Goal: Navigation & Orientation: Find specific page/section

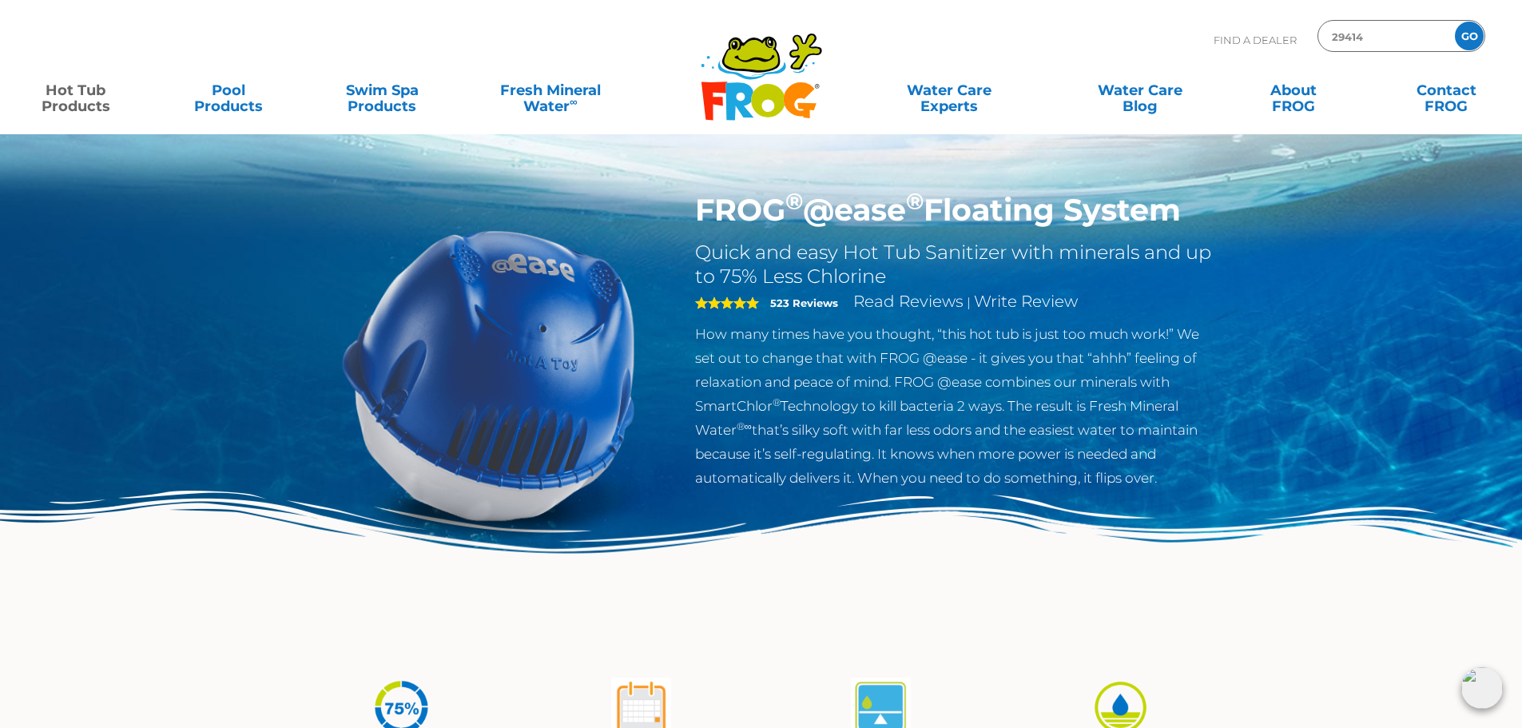
type input "29414"
click at [1455, 22] on input "GO" at bounding box center [1469, 36] width 29 height 29
click at [1458, 42] on input "GO" at bounding box center [1469, 36] width 29 height 29
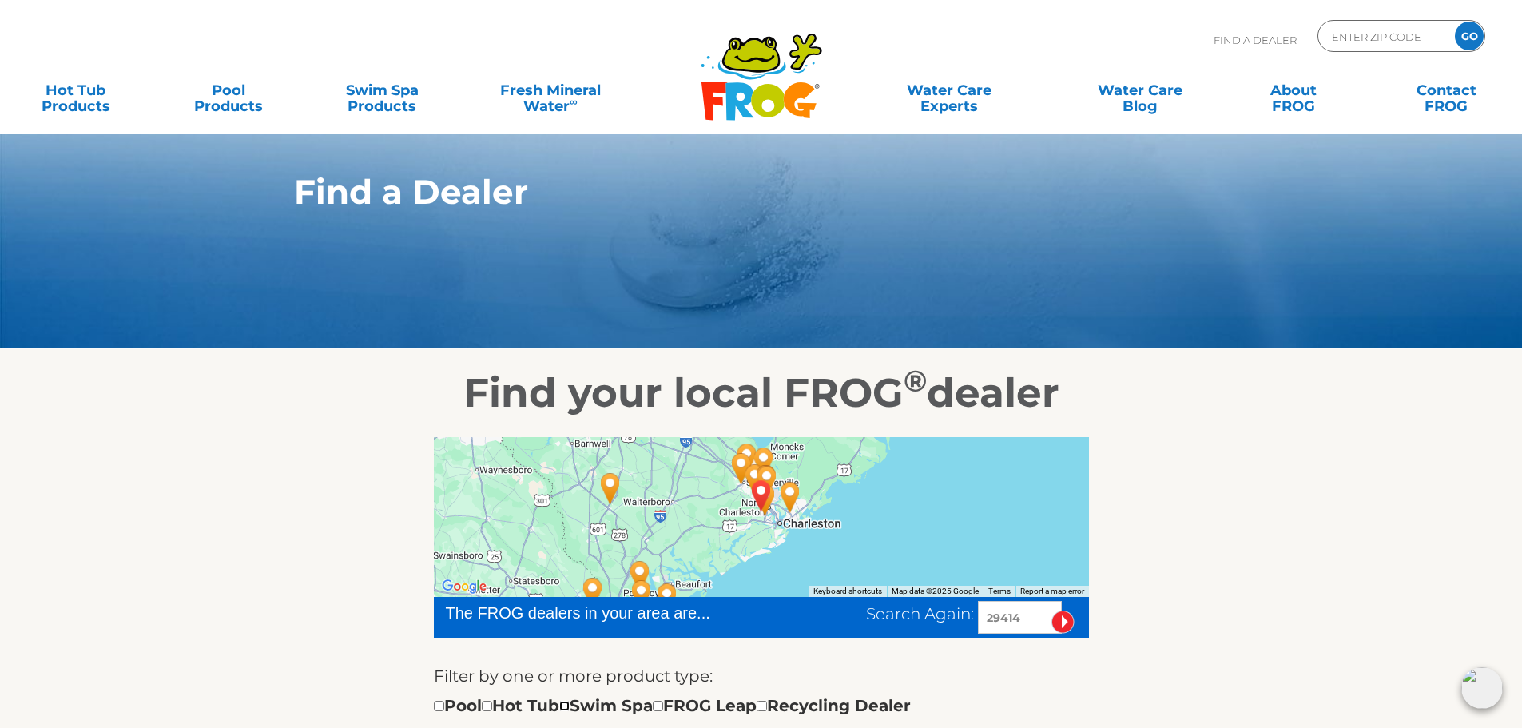
click at [570, 706] on input "checkbox" at bounding box center [564, 706] width 10 height 10
checkbox input "true"
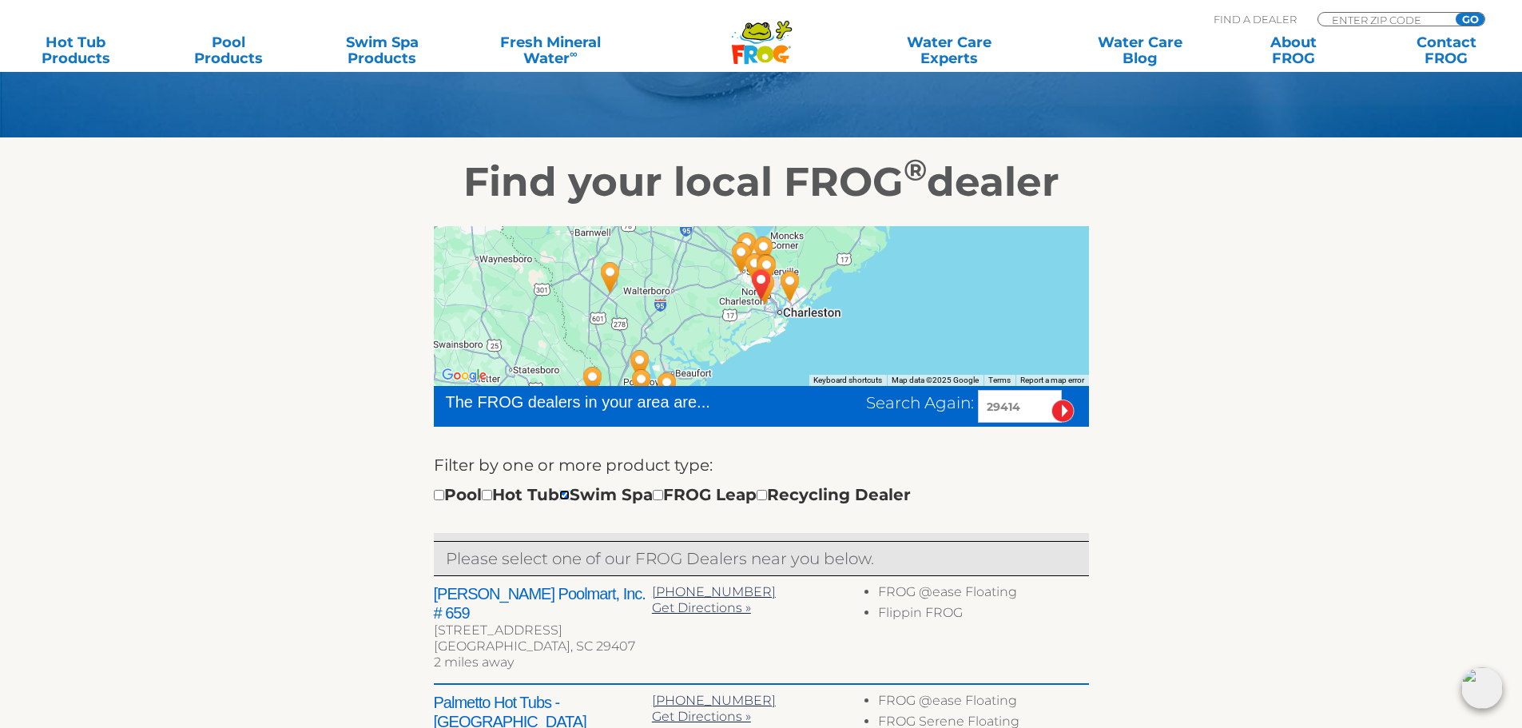
scroll to position [240, 0]
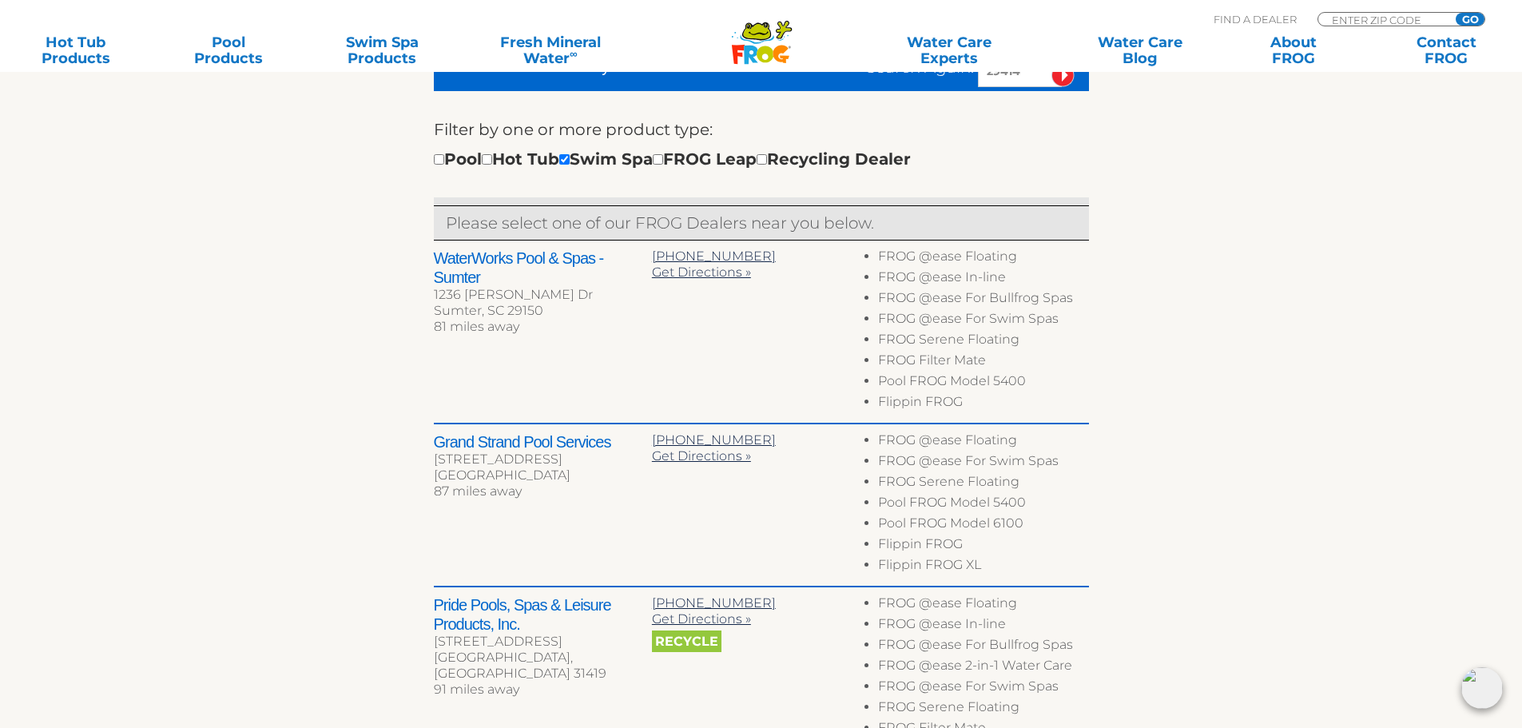
scroll to position [597, 0]
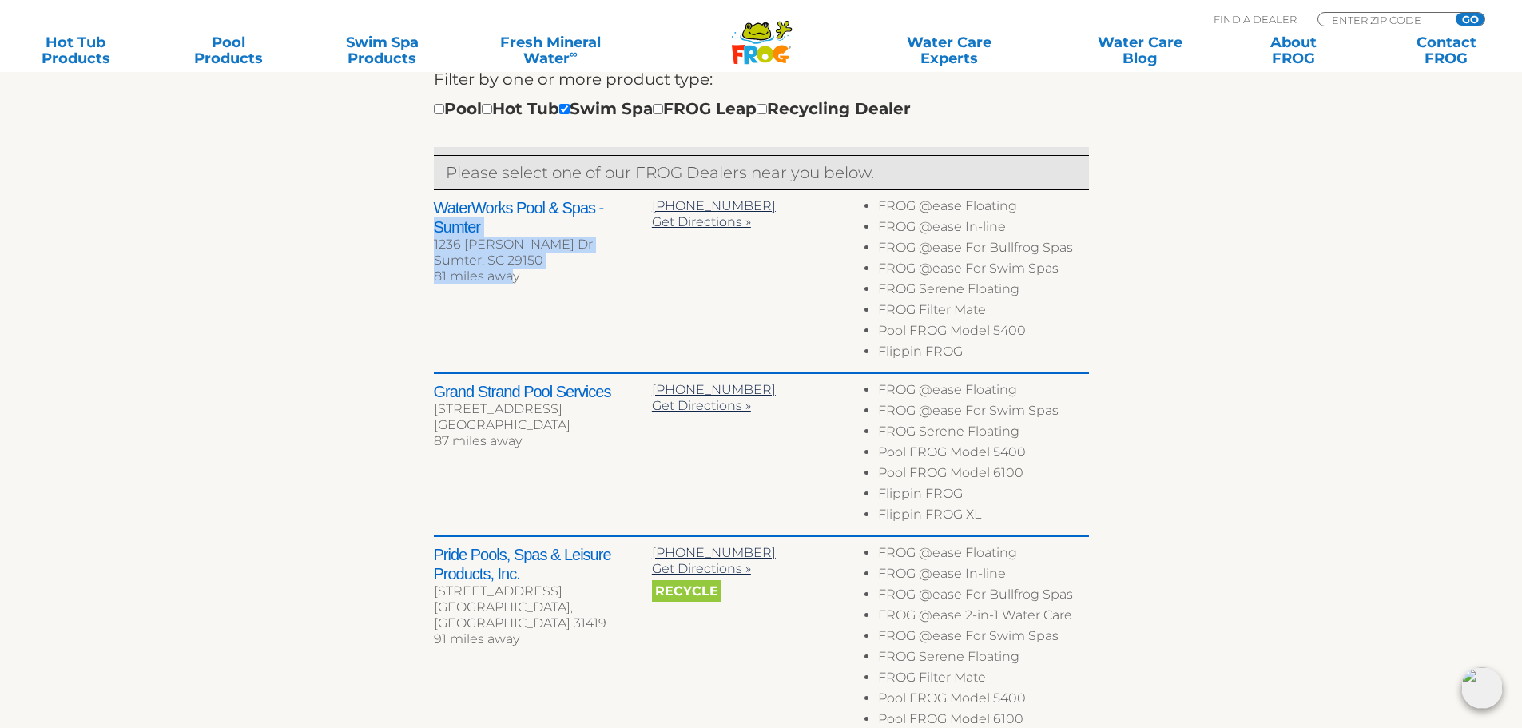
drag, startPoint x: 495, startPoint y: 273, endPoint x: 425, endPoint y: 224, distance: 84.9
click at [425, 224] on div "← Move left → Move right ↑ Move up ↓ Move down + Zoom in - Zoom out Home Jump l…" at bounding box center [761, 396] width 983 height 1152
click at [464, 265] on div "Sumter, SC 29150" at bounding box center [543, 261] width 218 height 16
